Goal: Information Seeking & Learning: Learn about a topic

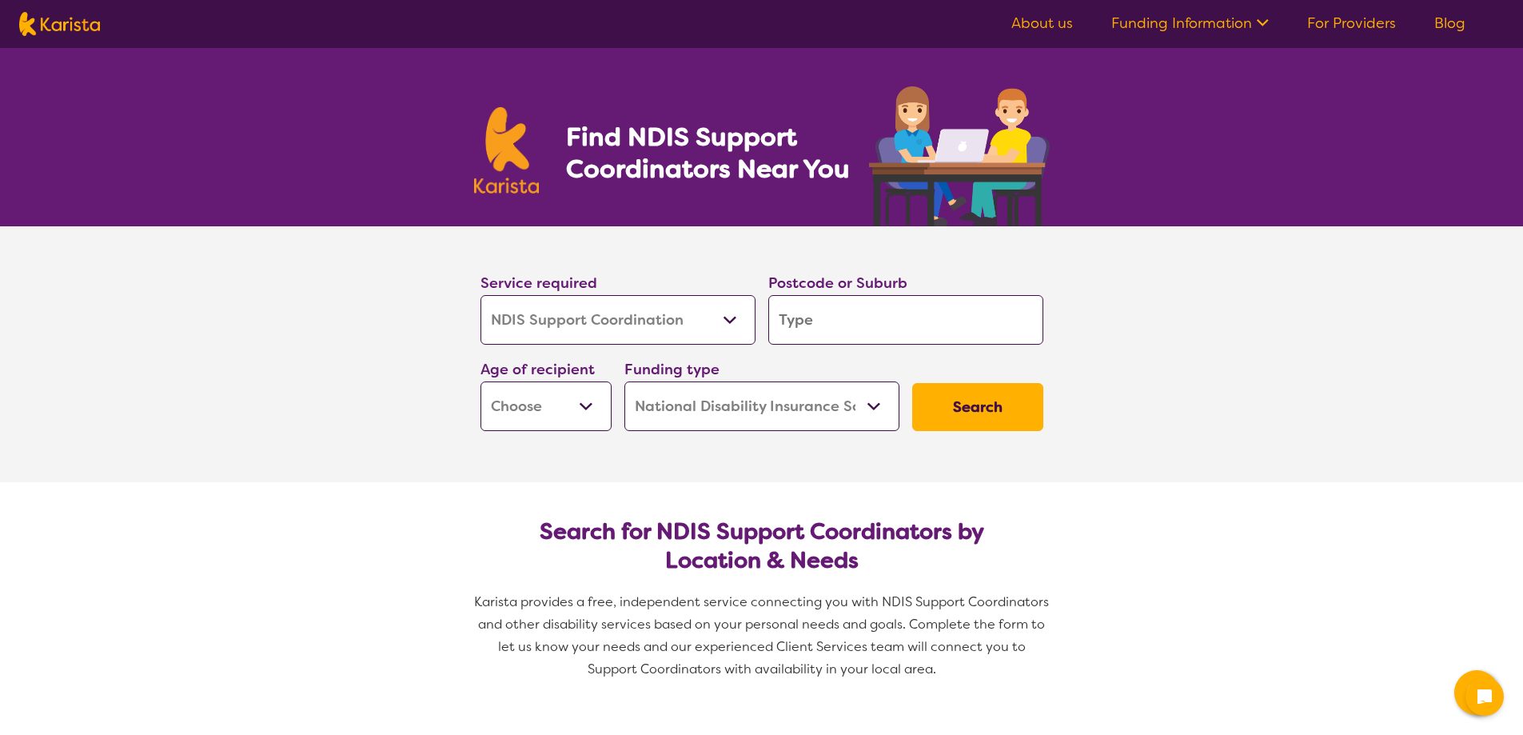
select select "NDIS Support Coordination"
select select "NDIS"
select select "NDIS Support Coordination"
select select "NDIS"
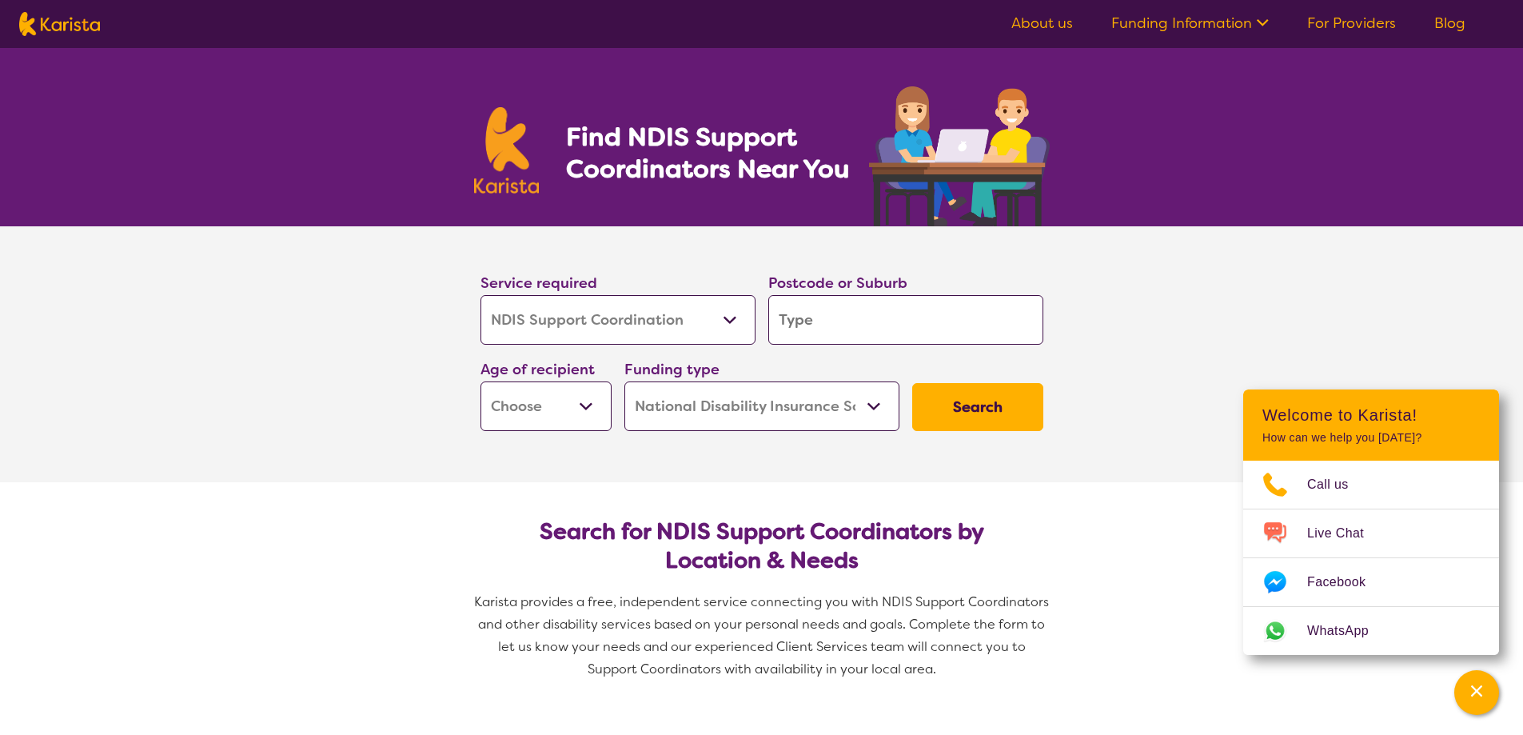
click at [567, 405] on select "Early Childhood - 0 to 9 Child - 10 to 11 Adolescent - 12 to 17 Adult - 18 to 6…" at bounding box center [545, 406] width 131 height 50
select select "EC"
click at [480, 381] on select "Early Childhood - 0 to 9 Child - 10 to 11 Adolescent - 12 to 17 Adult - 18 to 6…" at bounding box center [545, 406] width 131 height 50
select select "EC"
click at [830, 313] on input "search" at bounding box center [905, 320] width 275 height 50
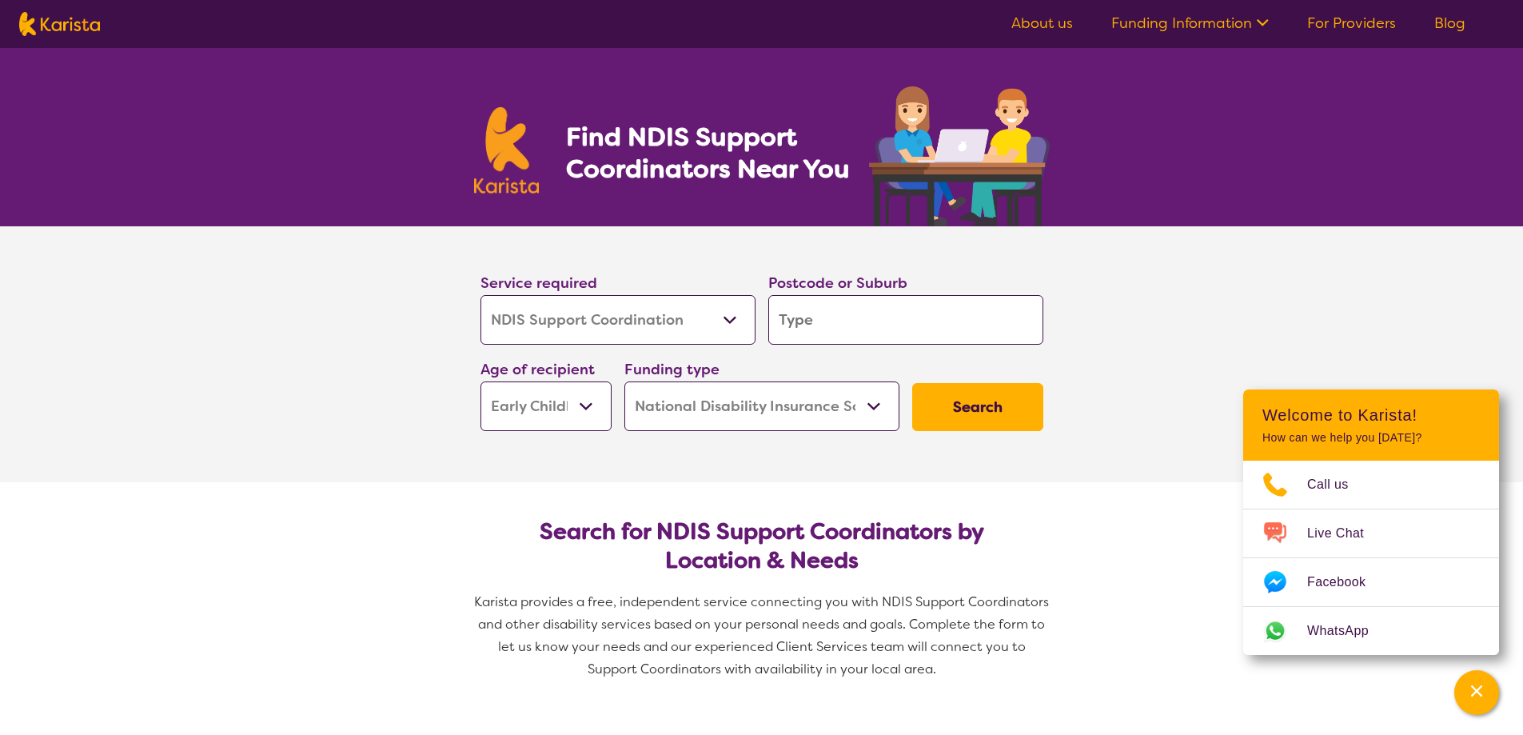
type input "3"
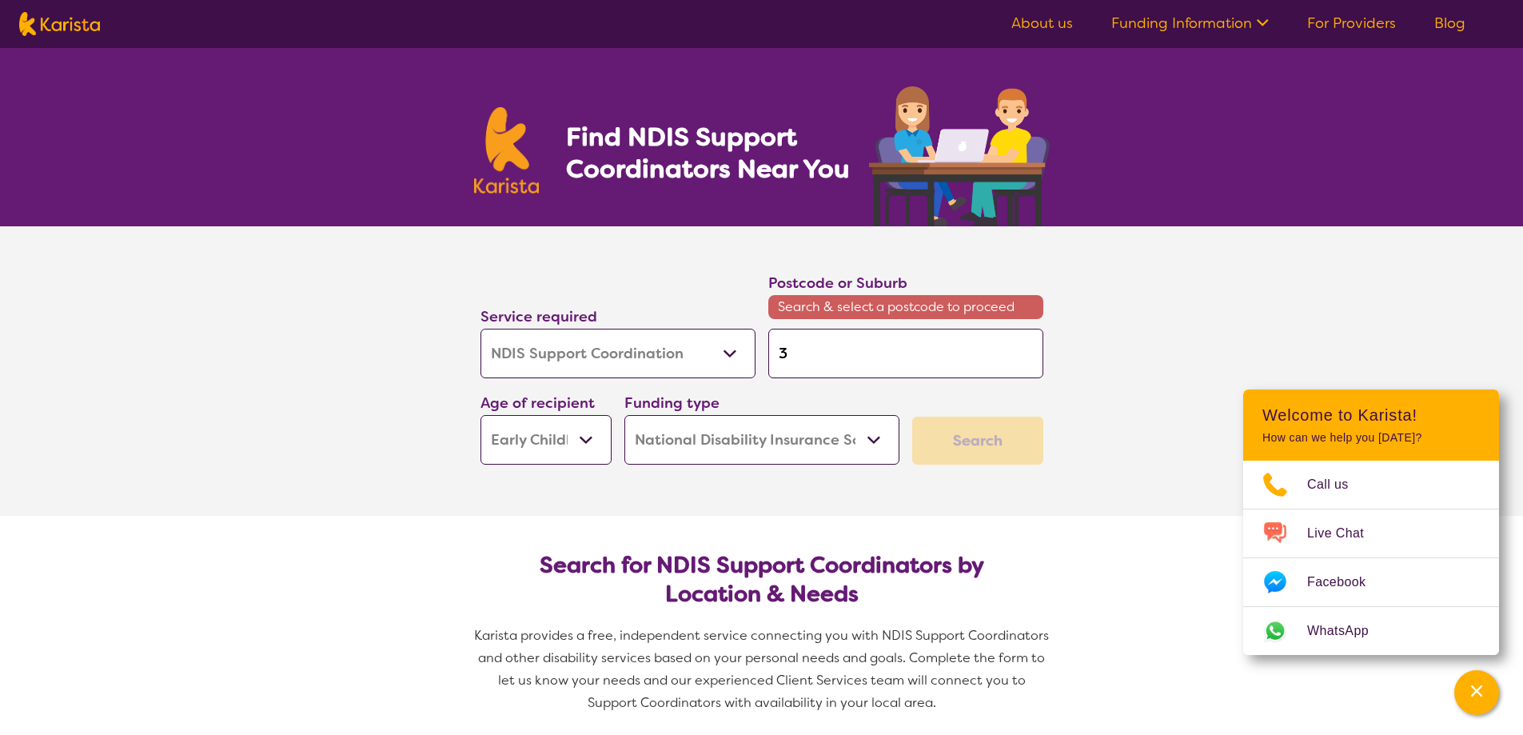
type input "32"
type input "322"
type input "3223"
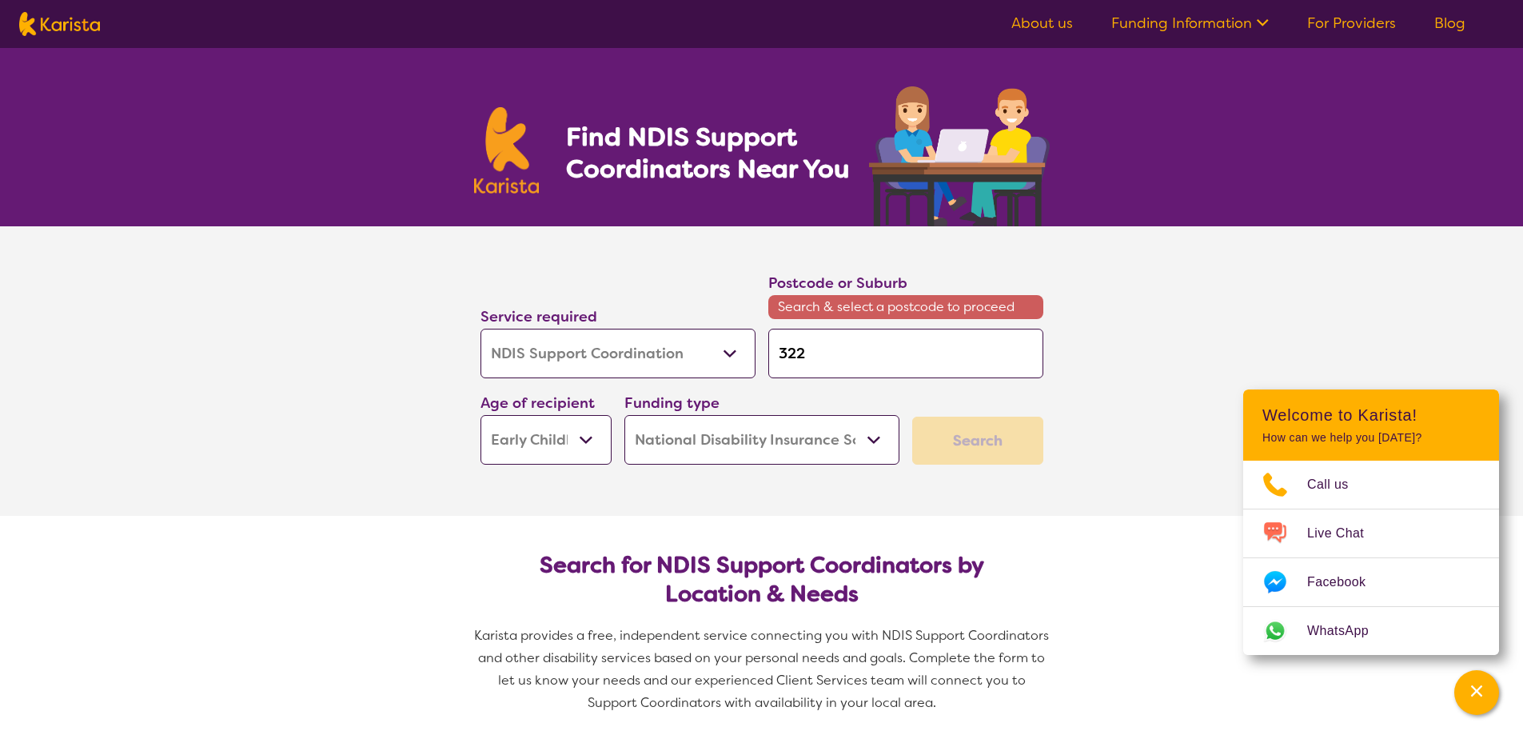
type input "3223"
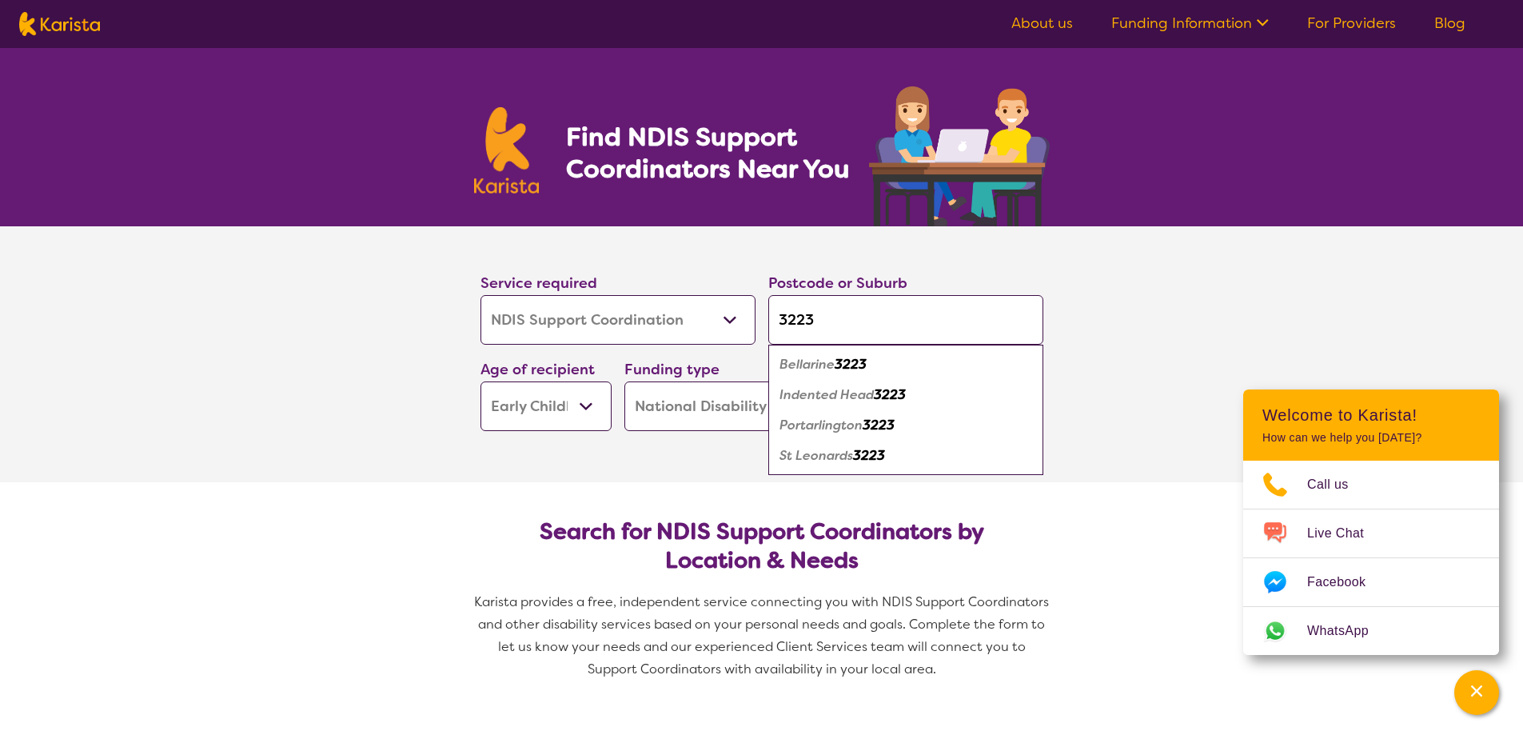
type input "3223"
click at [823, 456] on em "St Leonards" at bounding box center [817, 455] width 74 height 17
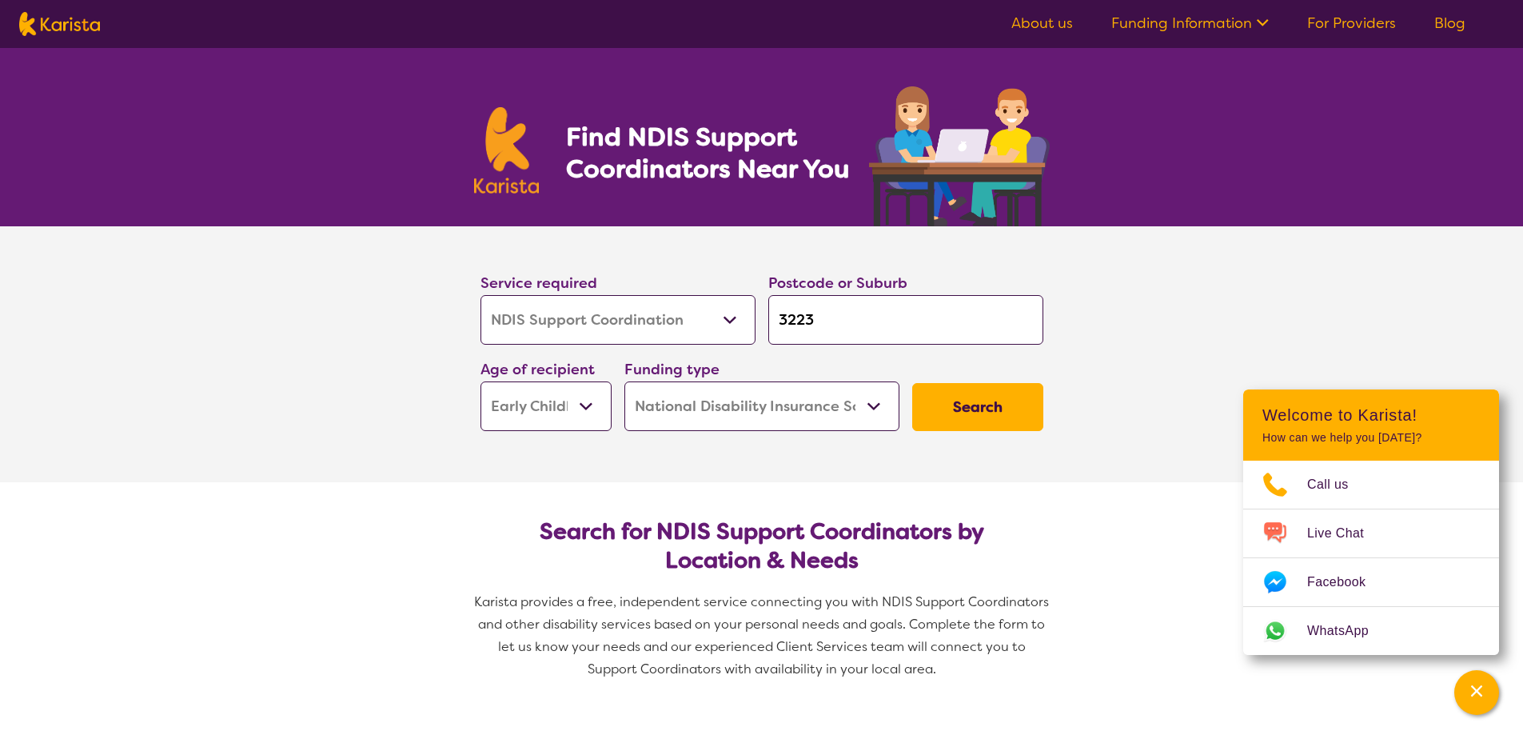
click at [966, 405] on button "Search" at bounding box center [977, 407] width 131 height 48
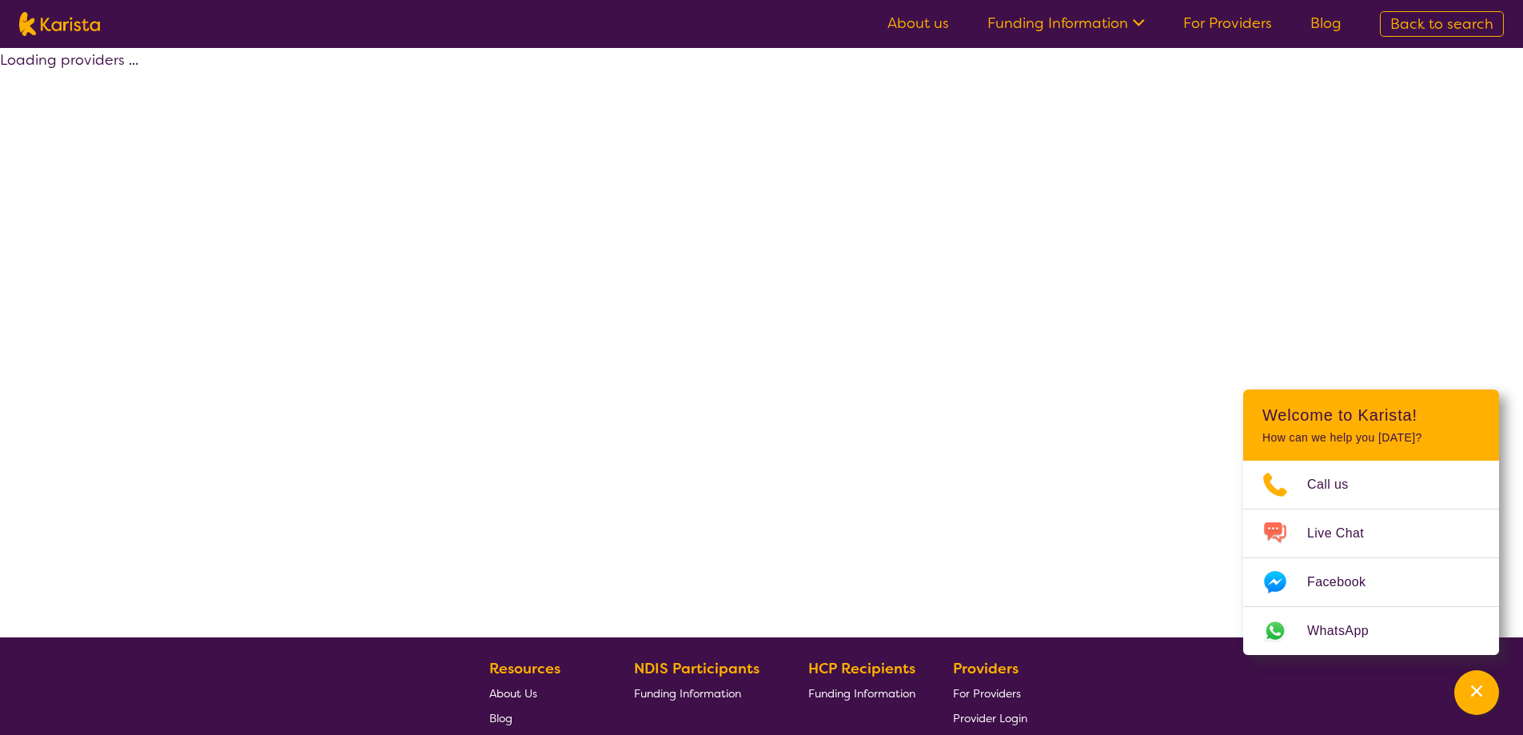
select select "NDIS"
select select "NDIS Support Coordination"
select select "EC"
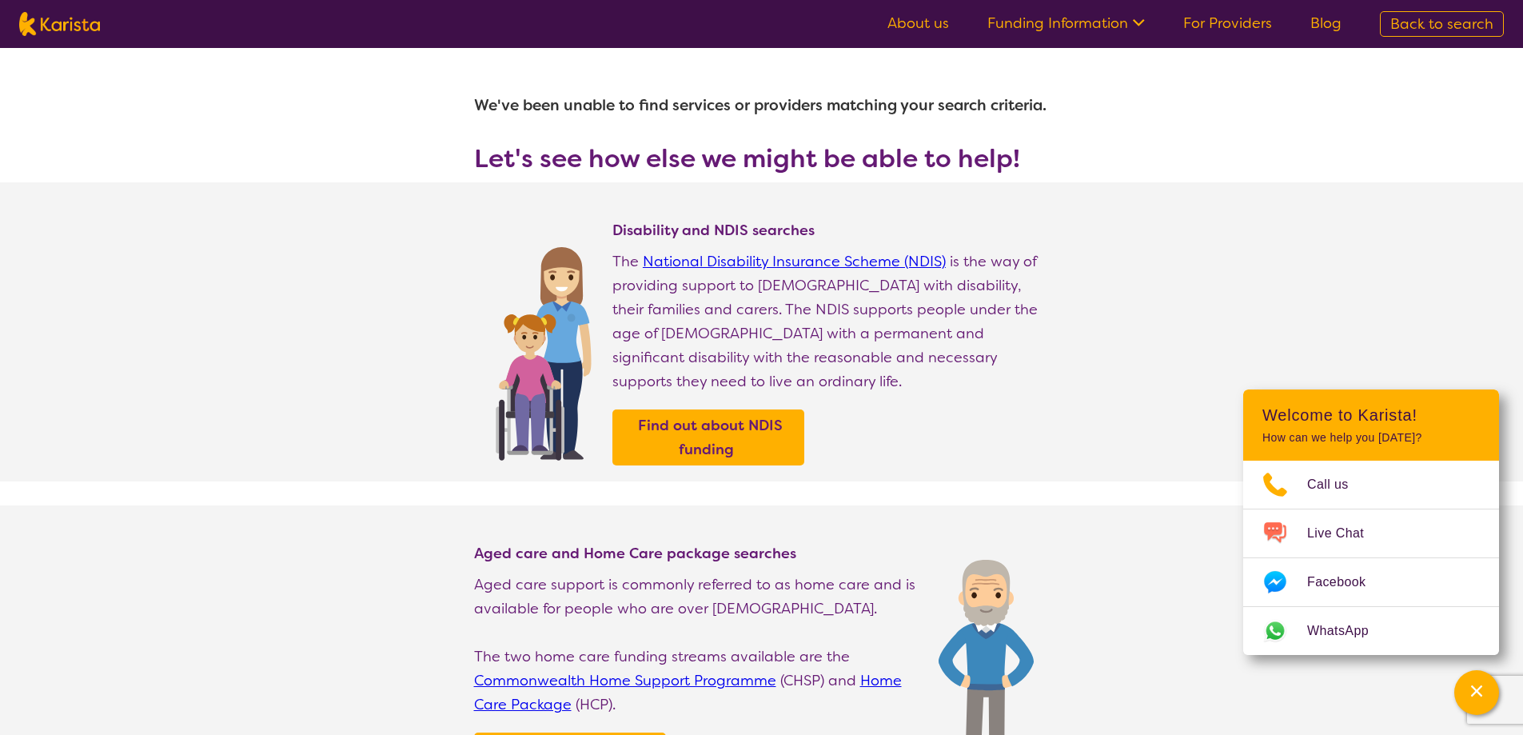
select select "NDIS Support Coordination"
select select "EC"
select select "NDIS"
select select "NDIS Support Coordination"
select select "EC"
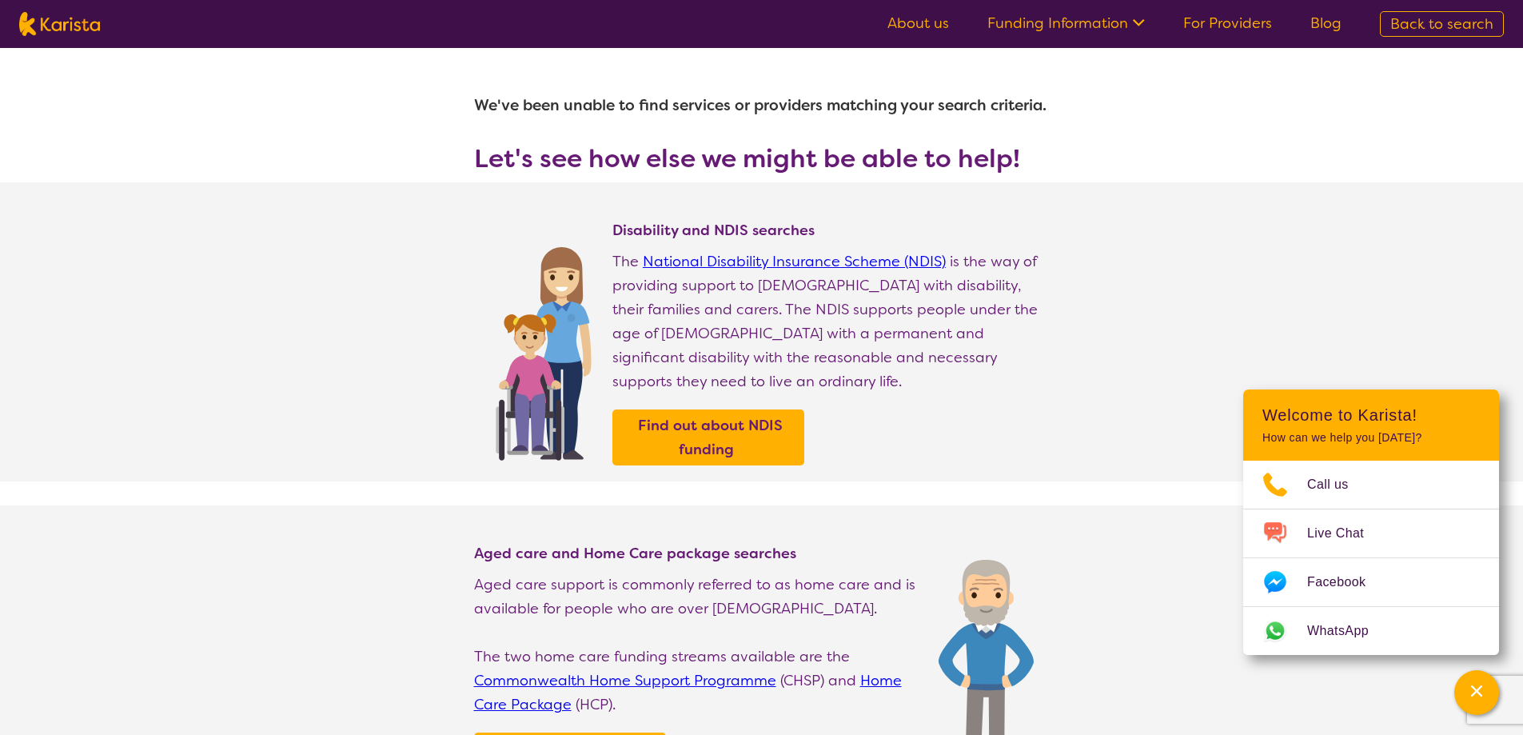
select select "NDIS"
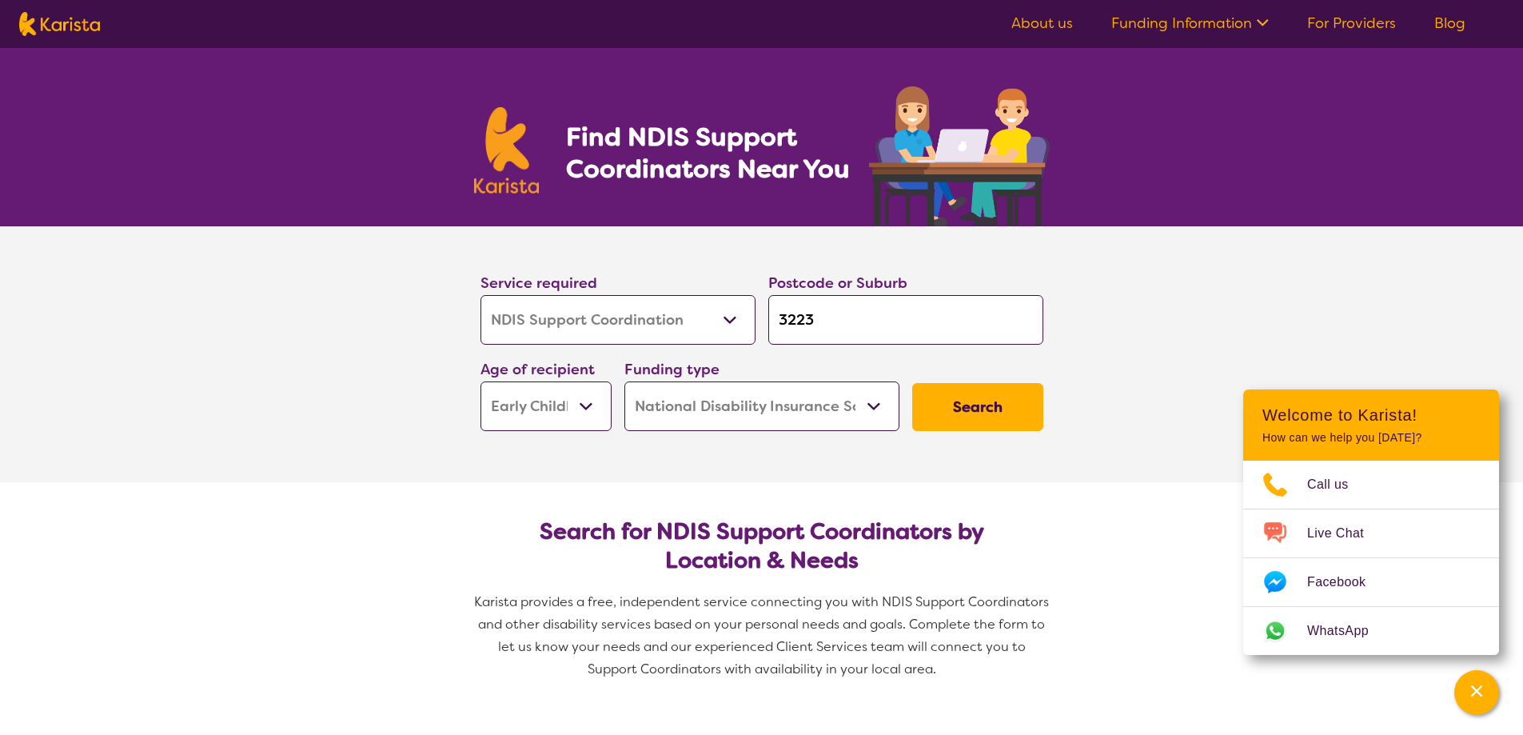
click at [838, 307] on input "3223" at bounding box center [905, 320] width 275 height 50
type input "322"
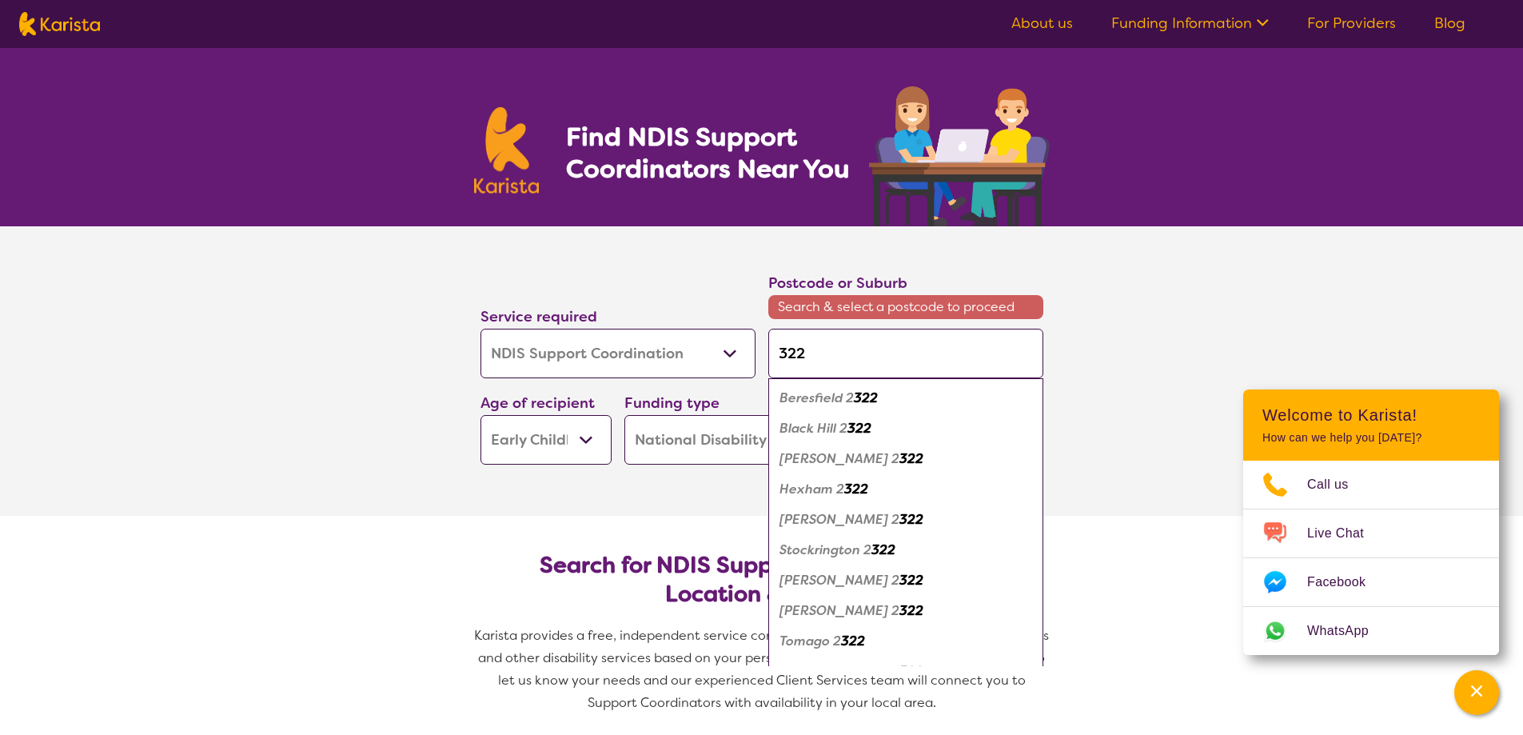
type input "3220"
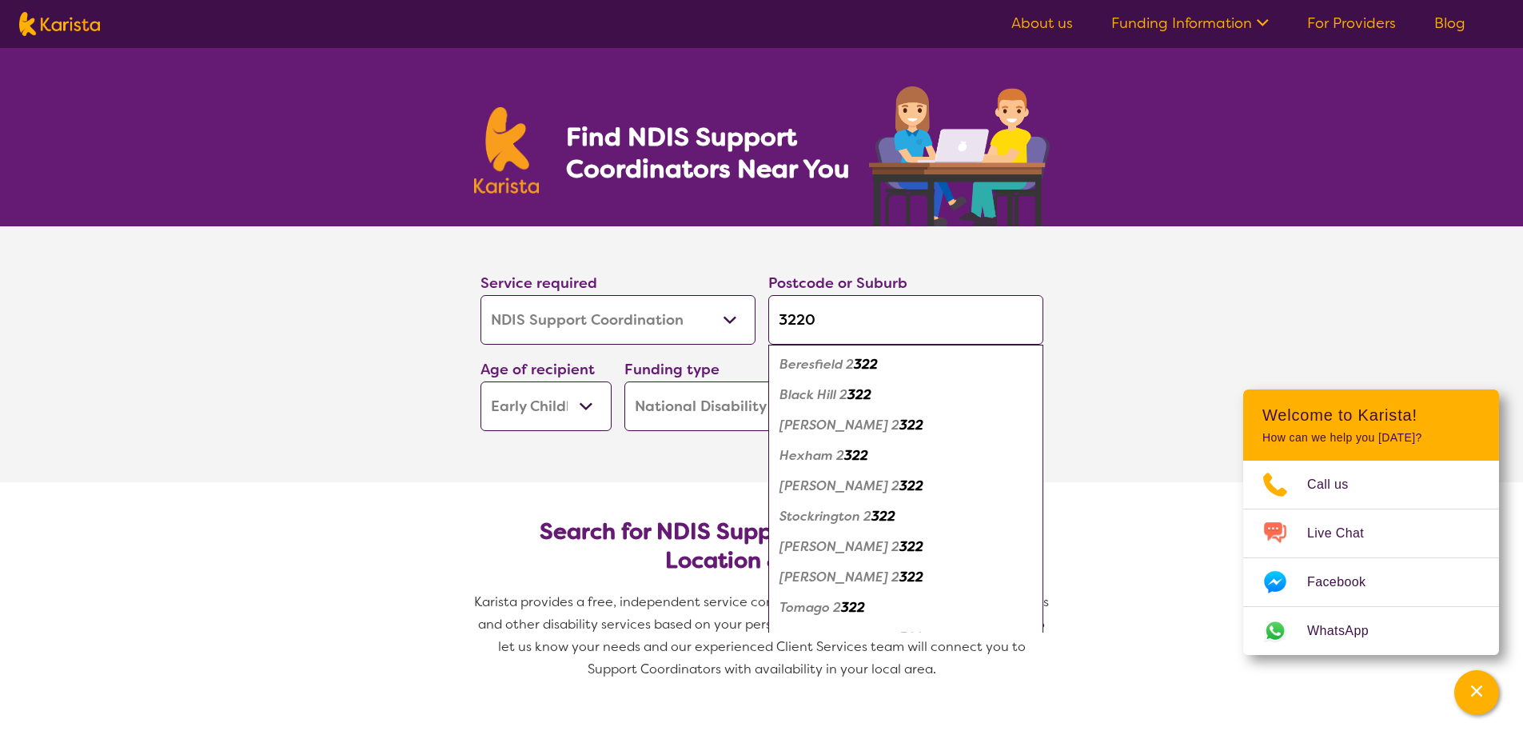
click button "Search" at bounding box center [977, 407] width 131 height 48
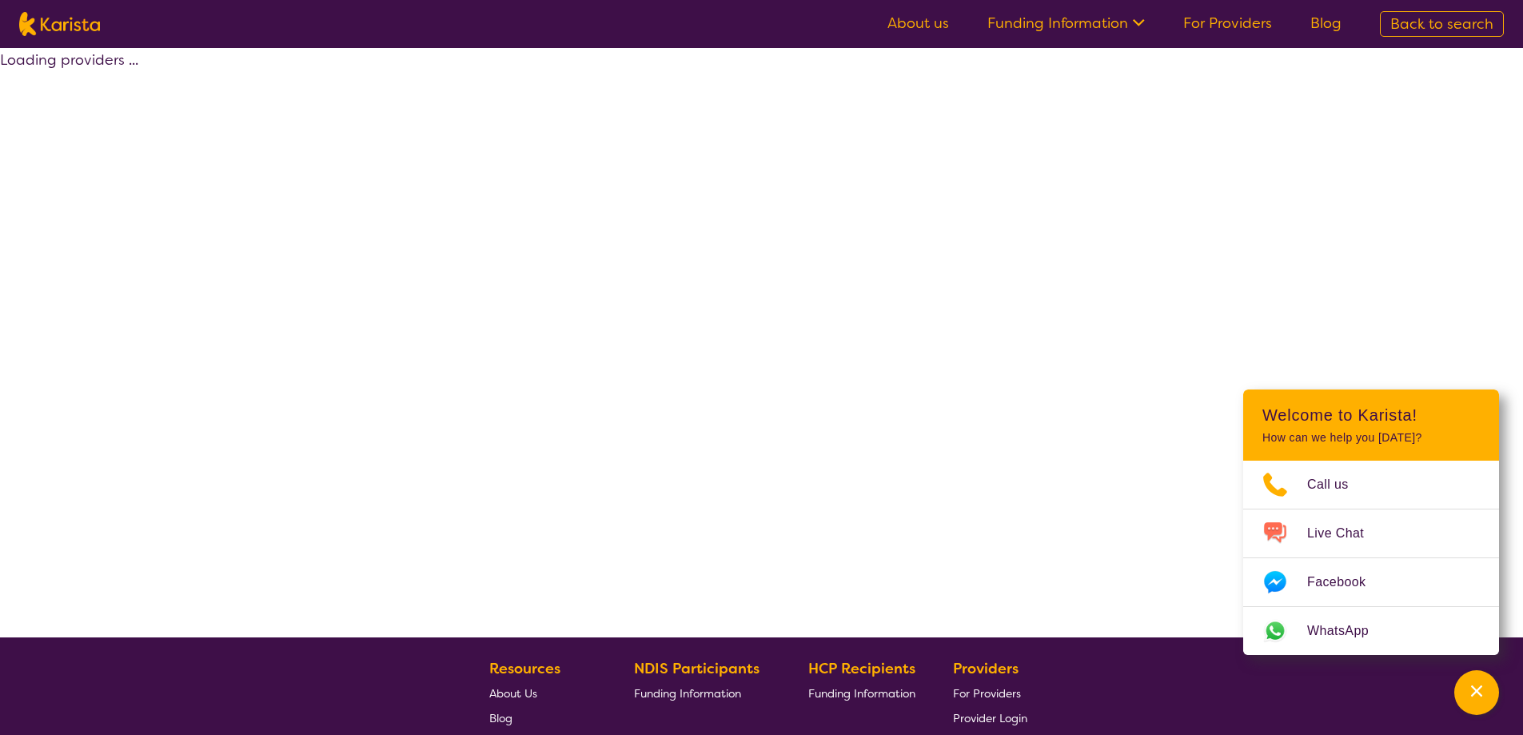
select select "NDIS"
select select "NDIS Support Coordination"
select select "EC"
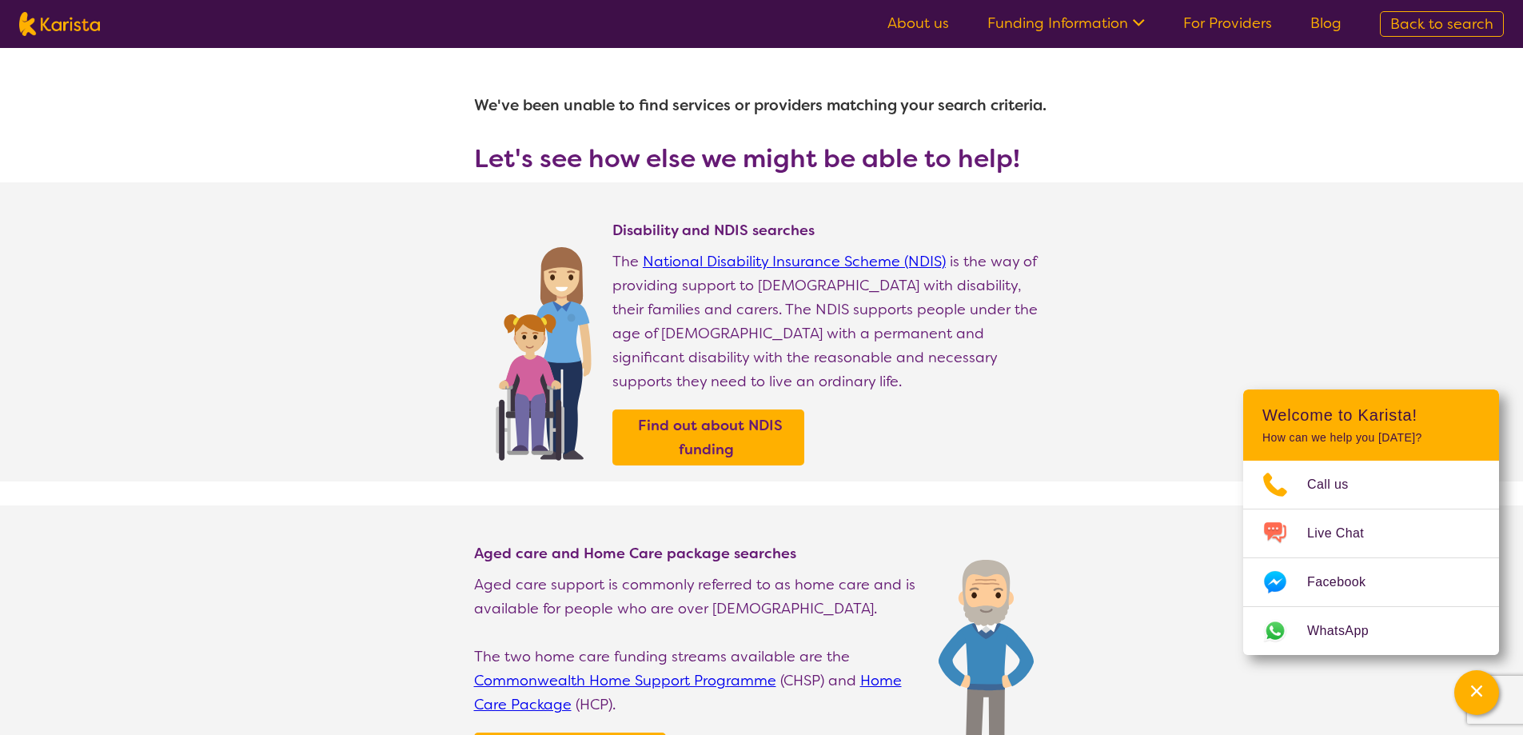
select select "NDIS Support Coordination"
select select "EC"
select select "NDIS"
select select "NDIS Support Coordination"
select select "EC"
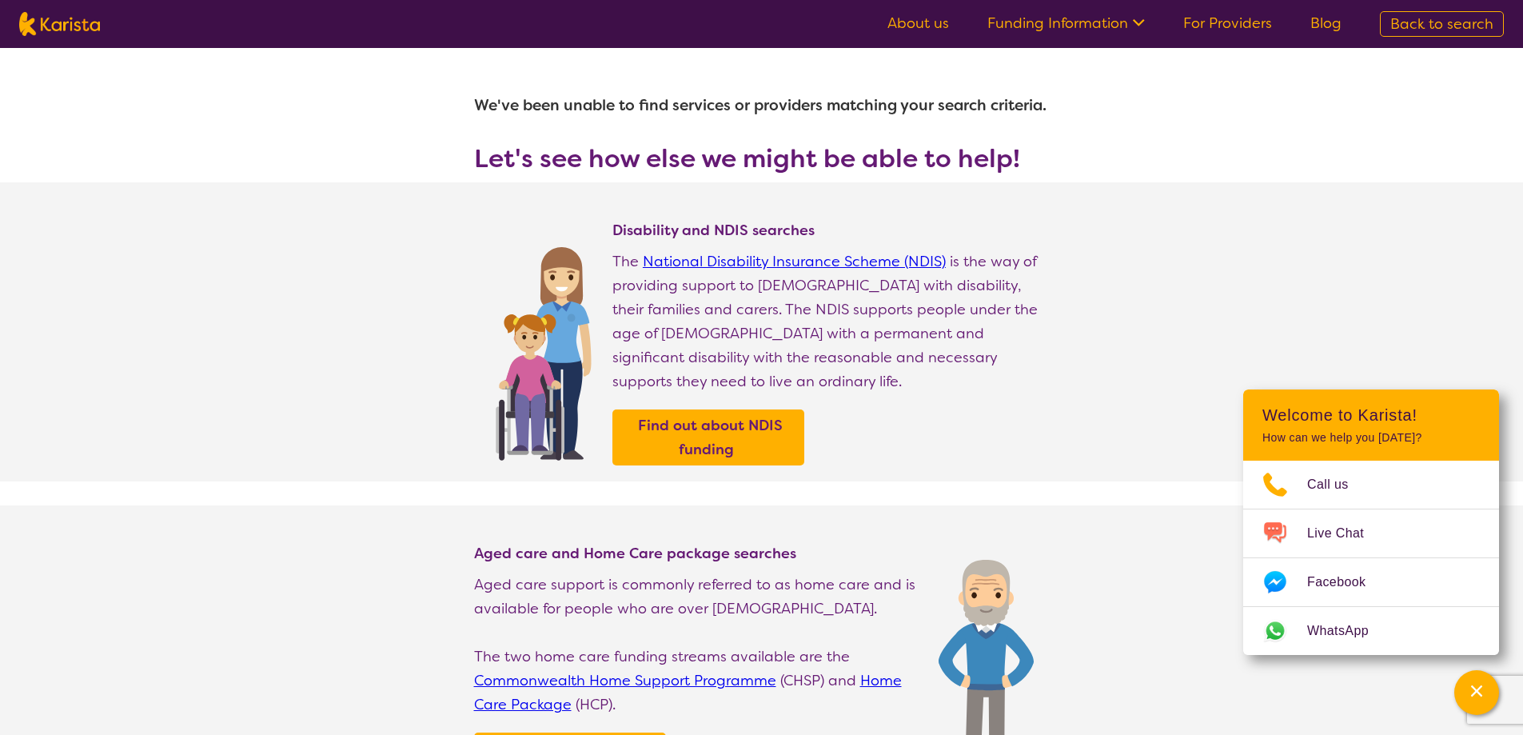
select select "NDIS"
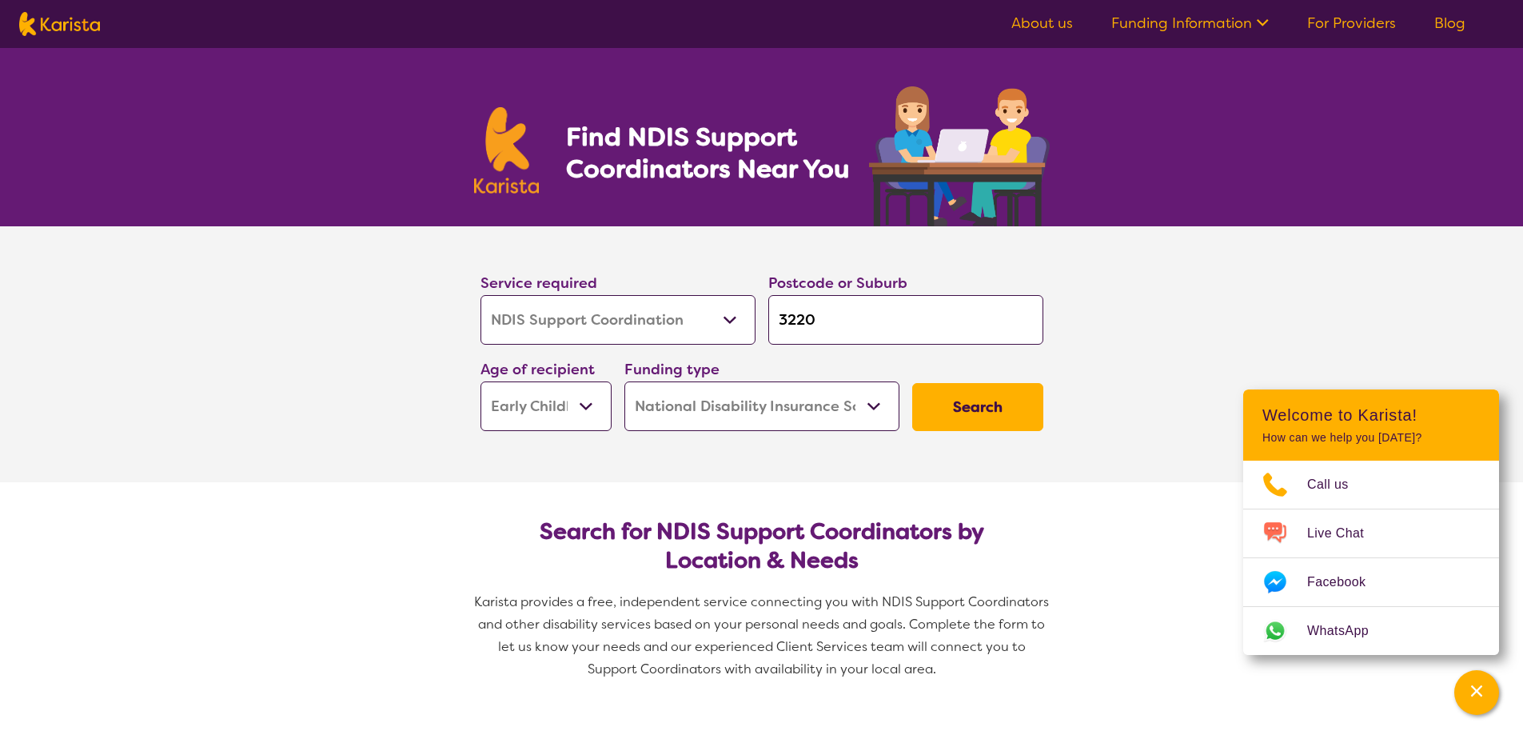
click at [732, 316] on select "Allied Health Assistant Assessment ([MEDICAL_DATA] or [MEDICAL_DATA]) Behaviour…" at bounding box center [617, 320] width 275 height 50
click at [480, 295] on select "Allied Health Assistant Assessment ([MEDICAL_DATA] or [MEDICAL_DATA]) Behaviour…" at bounding box center [617, 320] width 275 height 50
click at [874, 399] on select "Home Care Package (HCP) National Disability Insurance Scheme (NDIS) I don't know" at bounding box center [761, 406] width 275 height 50
click at [624, 381] on select "Home Care Package (HCP) National Disability Insurance Scheme (NDIS) I don't know" at bounding box center [761, 406] width 275 height 50
click at [582, 405] on select "Early Childhood - 0 to 9 Child - 10 to 11 Adolescent - 12 to 17 Adult - 18 to 6…" at bounding box center [545, 406] width 131 height 50
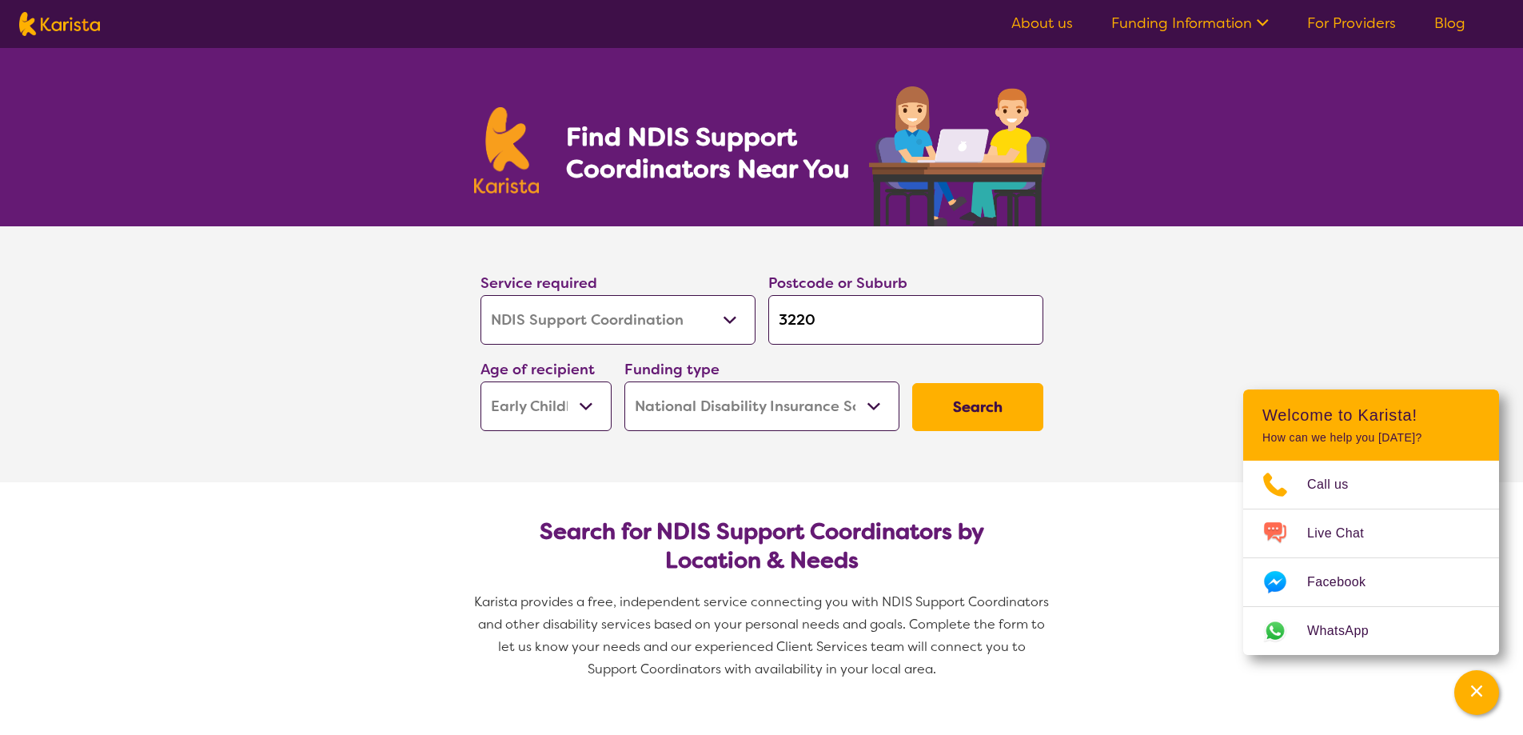
select select "CH"
click at [480, 381] on select "Early Childhood - 0 to 9 Child - 10 to 11 Adolescent - 12 to 17 Adult - 18 to 6…" at bounding box center [545, 406] width 131 height 50
select select "CH"
click at [987, 409] on button "Search" at bounding box center [977, 407] width 131 height 48
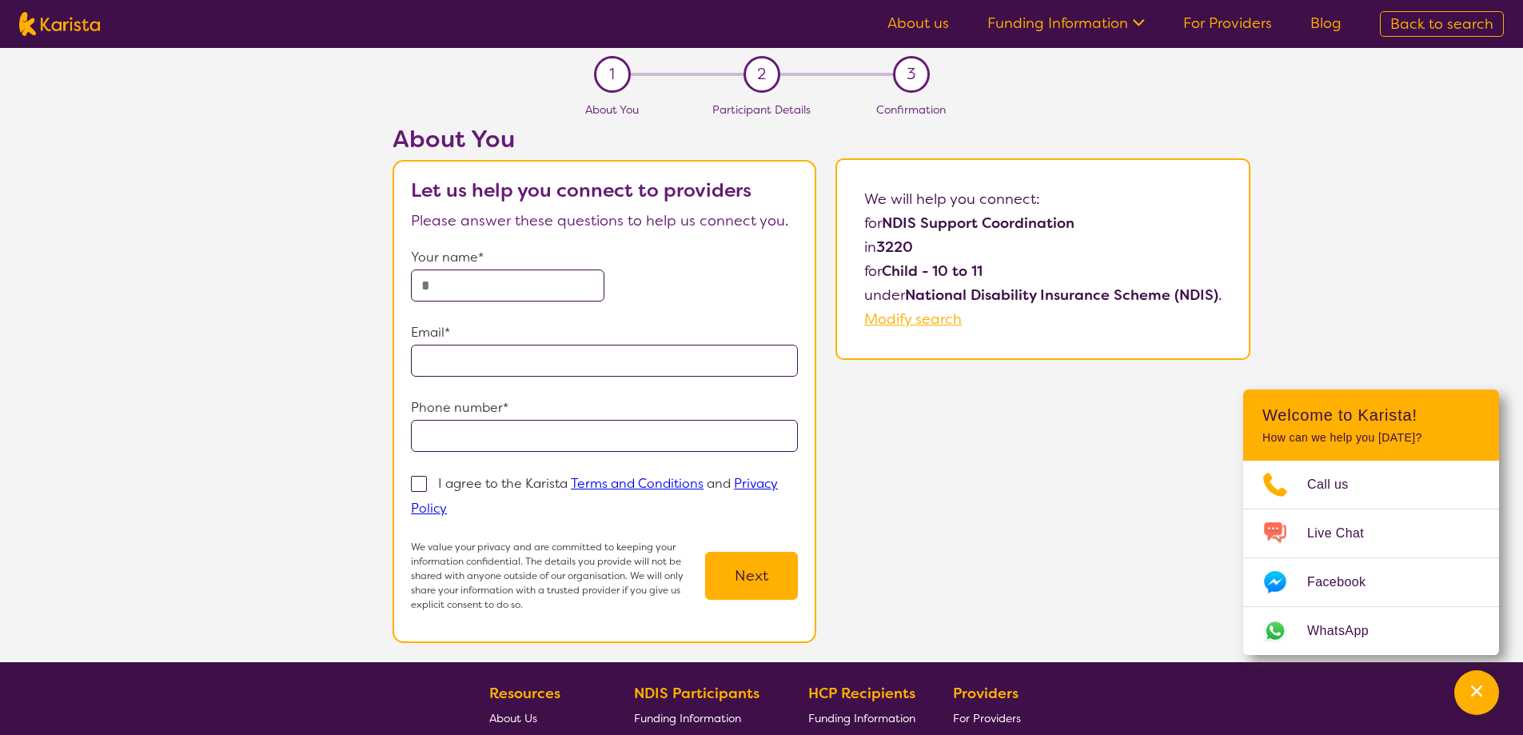
select select "NDIS Support Coordination"
select select "CH"
select select "NDIS"
select select "NDIS Support Coordination"
select select "CH"
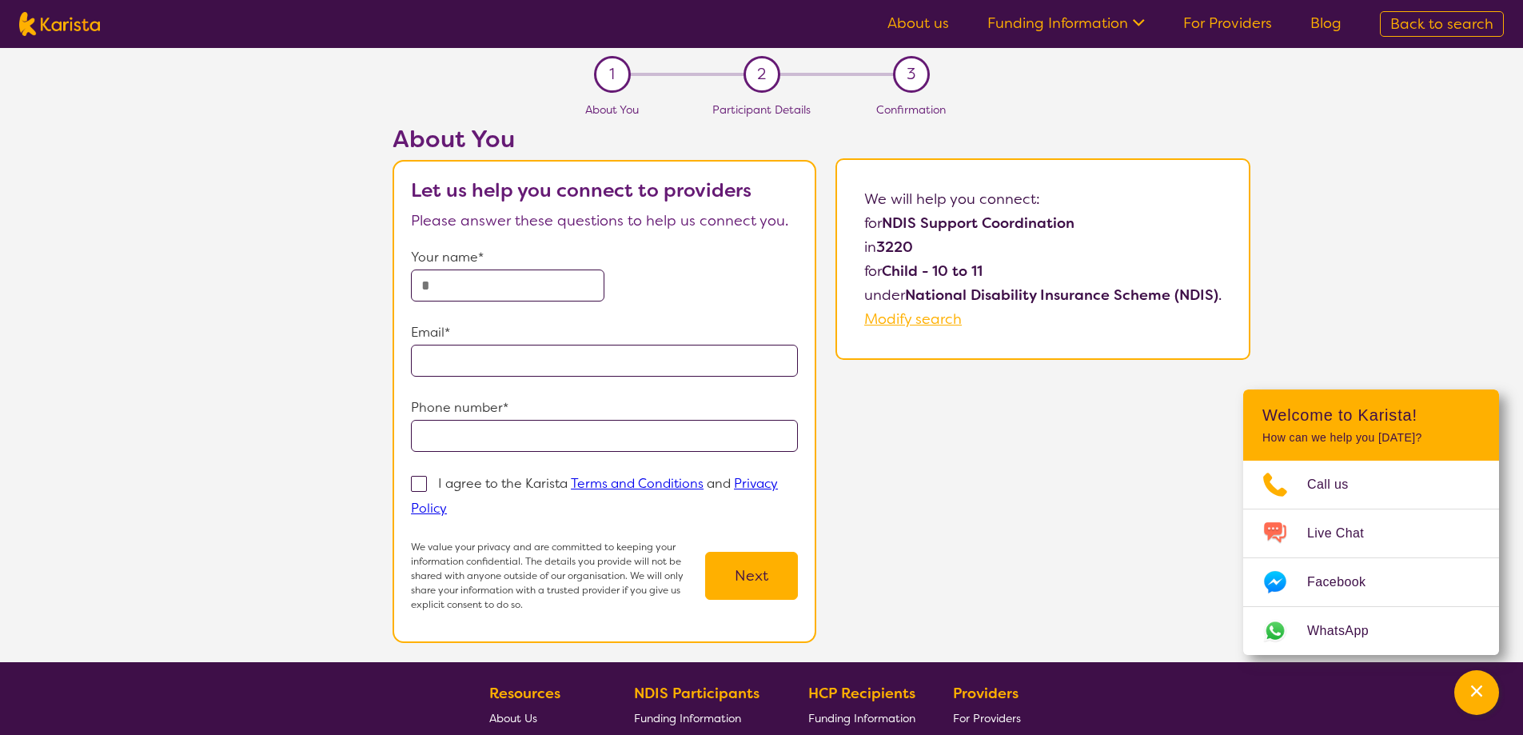
select select "NDIS"
